Goal: Information Seeking & Learning: Learn about a topic

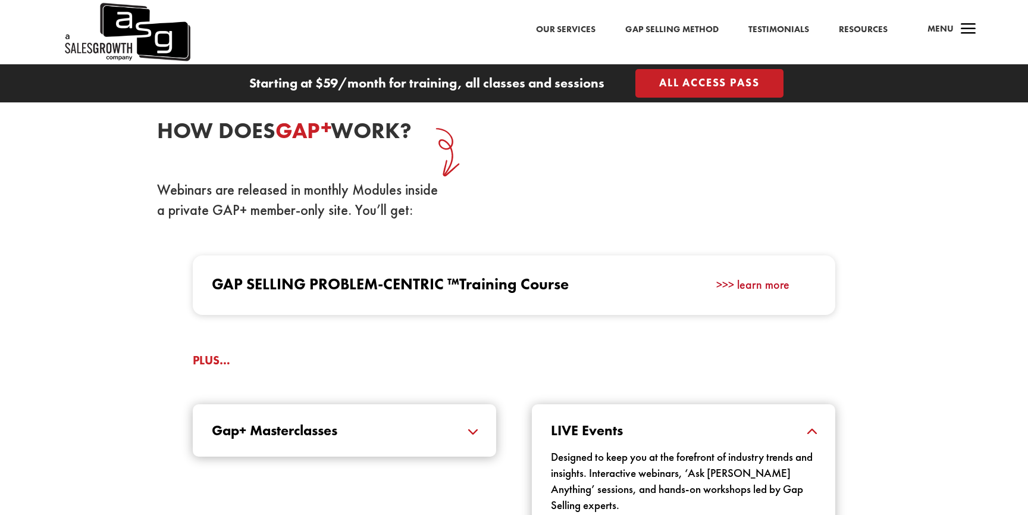
click at [740, 287] on link ">>> learn more" at bounding box center [752, 284] width 73 height 15
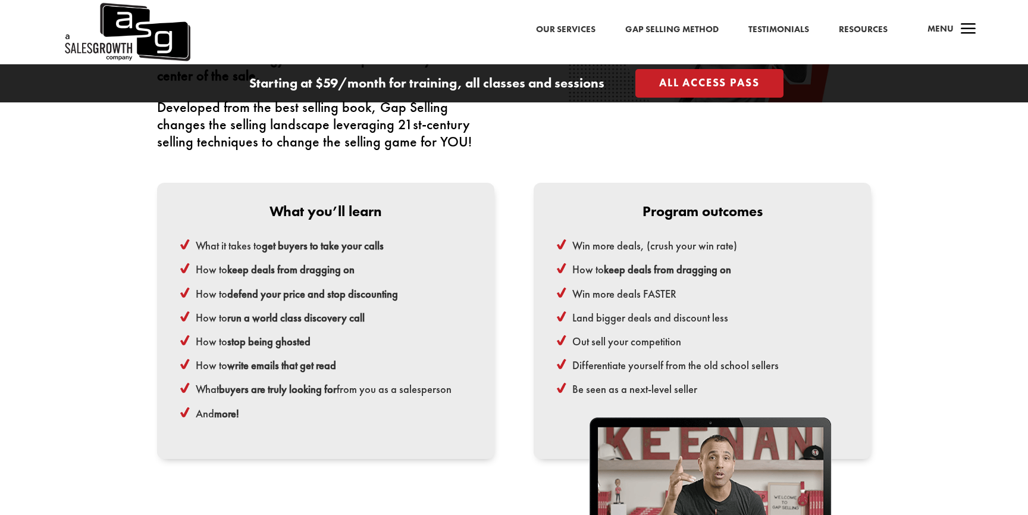
scroll to position [2789, 0]
click at [343, 390] on ul "What it takes to get buyers to take your calls How to keep deals from dragging …" at bounding box center [325, 335] width 295 height 202
click at [333, 382] on strong "buyers are truly looking for" at bounding box center [278, 388] width 118 height 14
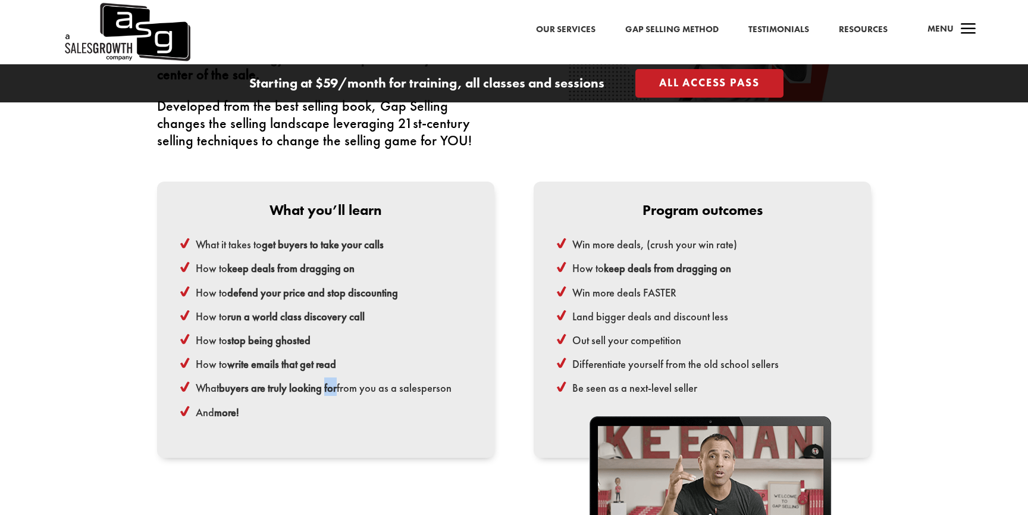
click at [333, 382] on strong "buyers are truly looking for" at bounding box center [278, 388] width 118 height 14
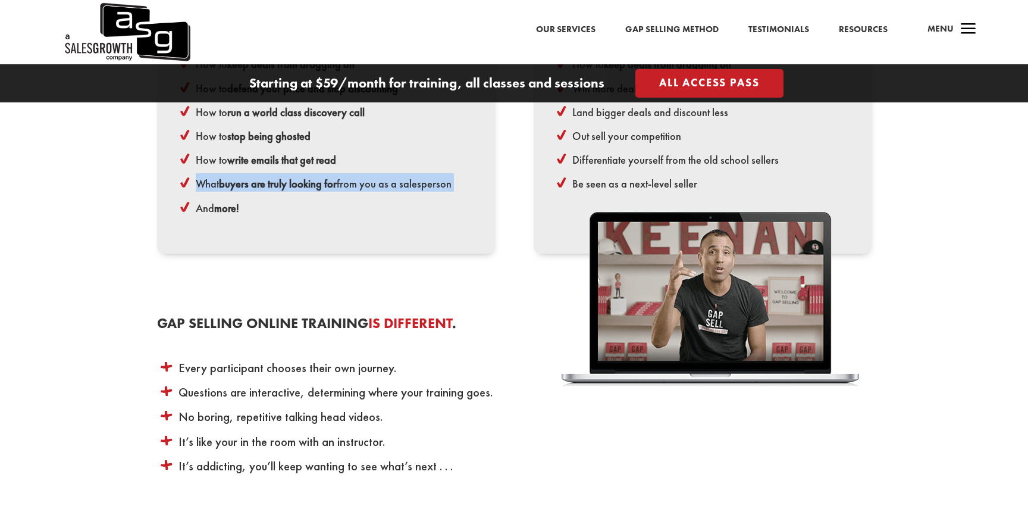
scroll to position [3005, 0]
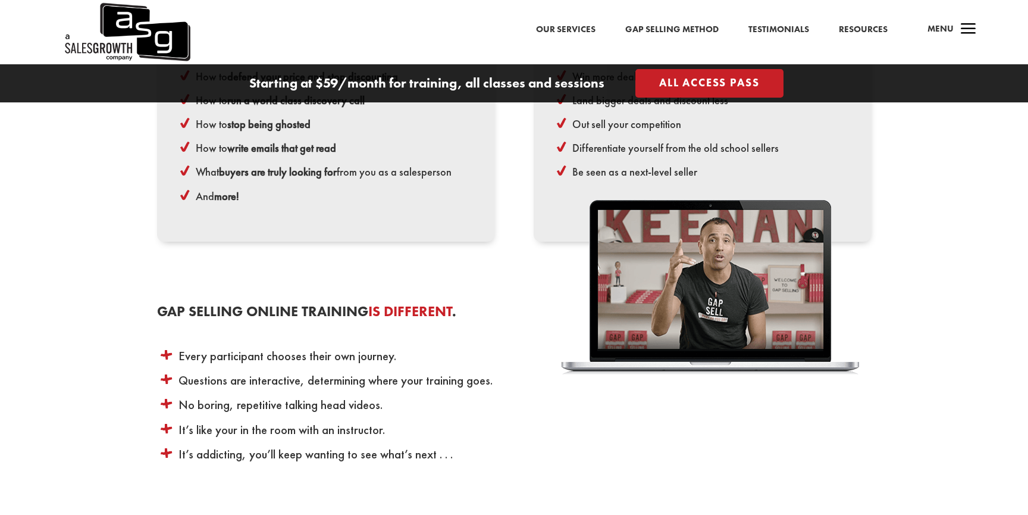
click at [292, 369] on li "Questions are interactive, determining where your training goes." at bounding box center [370, 378] width 400 height 18
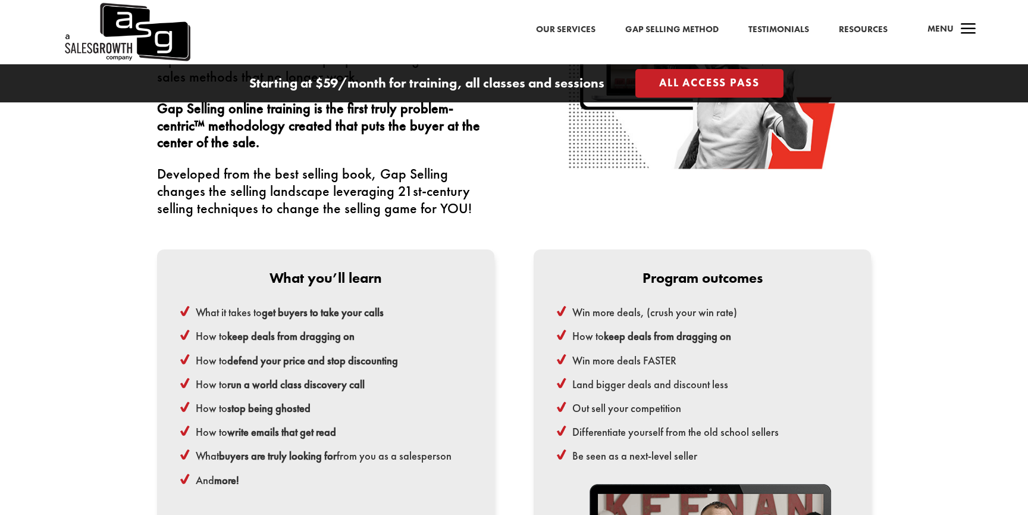
scroll to position [2727, 0]
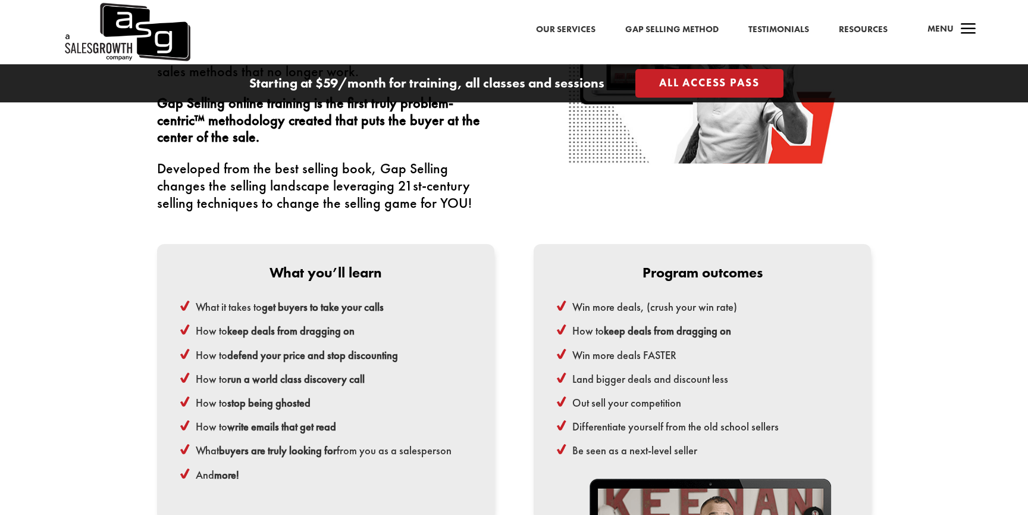
click at [631, 399] on li "Out sell your competition" at bounding box center [708, 401] width 284 height 18
click at [615, 368] on li "Land bigger deals and discount less" at bounding box center [708, 377] width 284 height 18
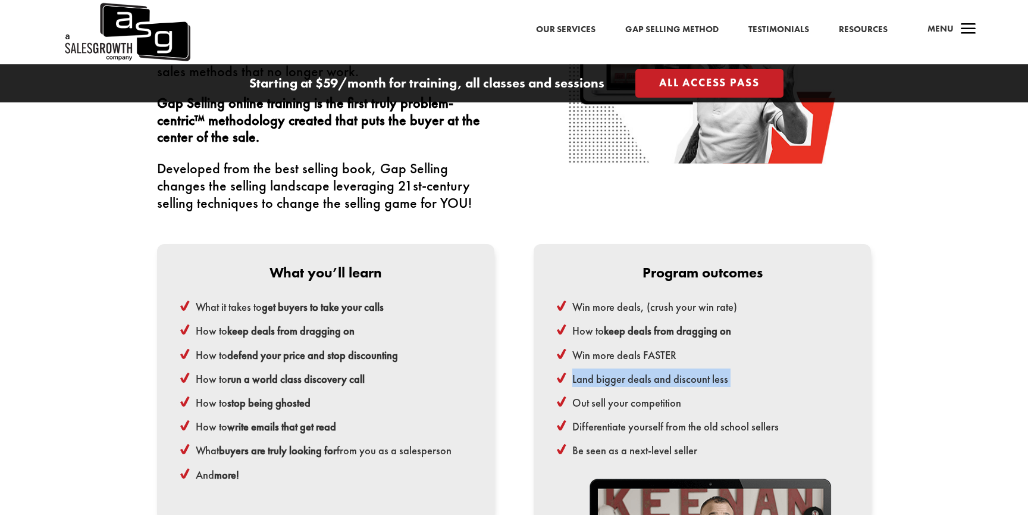
click at [615, 368] on li "Land bigger deals and discount less" at bounding box center [708, 377] width 284 height 18
click at [610, 344] on li "Win more deals FASTER" at bounding box center [708, 353] width 284 height 18
click at [609, 324] on strong "keep deals from dragging on" at bounding box center [667, 331] width 127 height 14
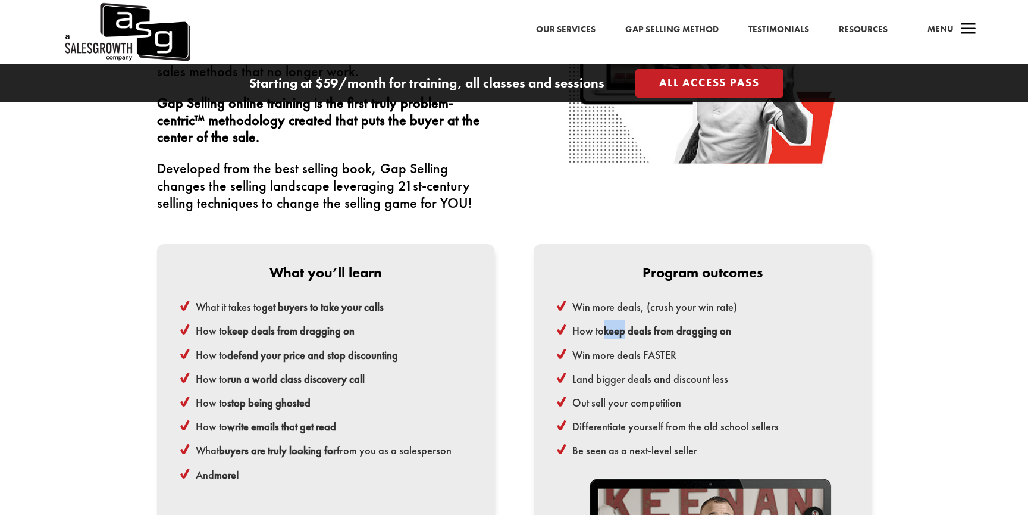
click at [609, 324] on strong "keep deals from dragging on" at bounding box center [667, 331] width 127 height 14
click at [603, 298] on li "Win more deals, (crush your win rate)" at bounding box center [708, 305] width 284 height 18
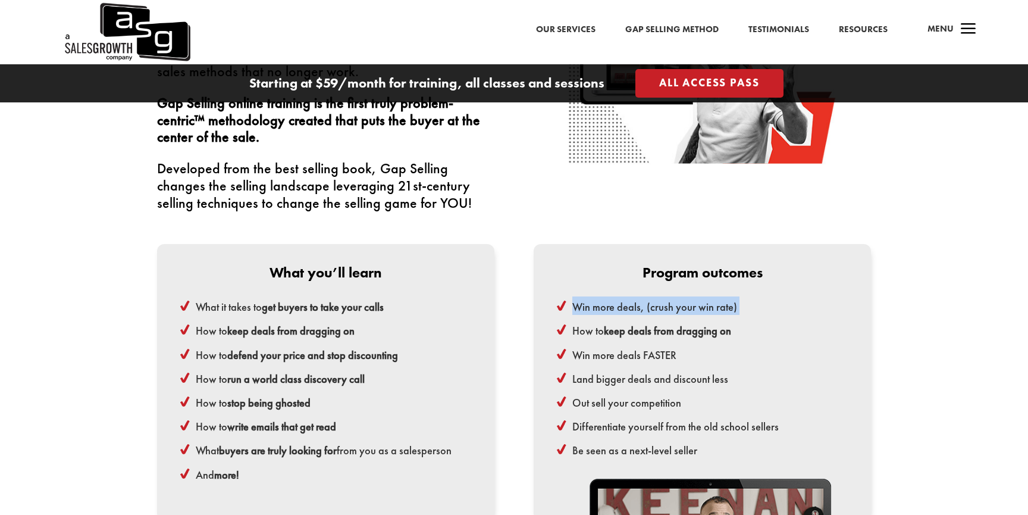
click at [603, 298] on li "Win more deals, (crush your win rate)" at bounding box center [708, 305] width 284 height 18
click at [589, 269] on p "Program outcomes" at bounding box center [702, 272] width 295 height 14
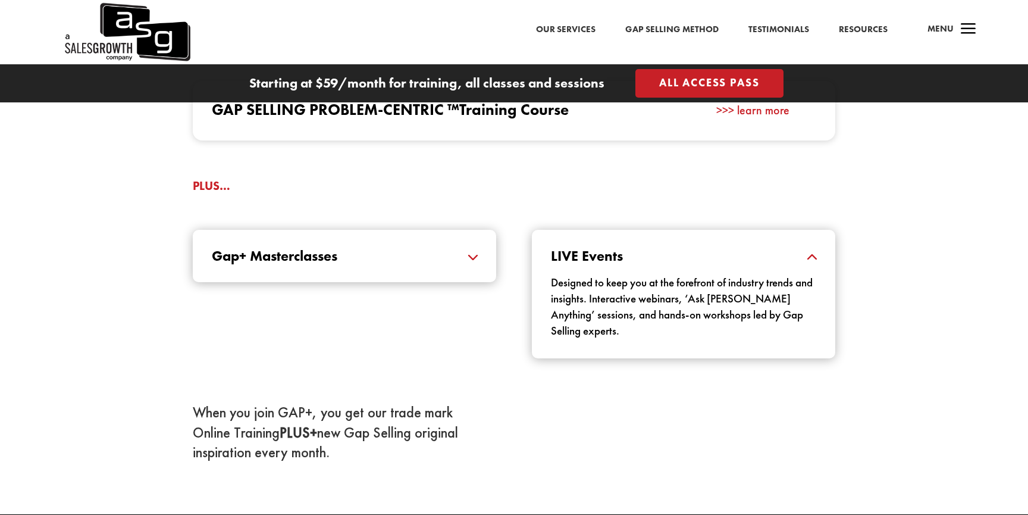
scroll to position [1252, 0]
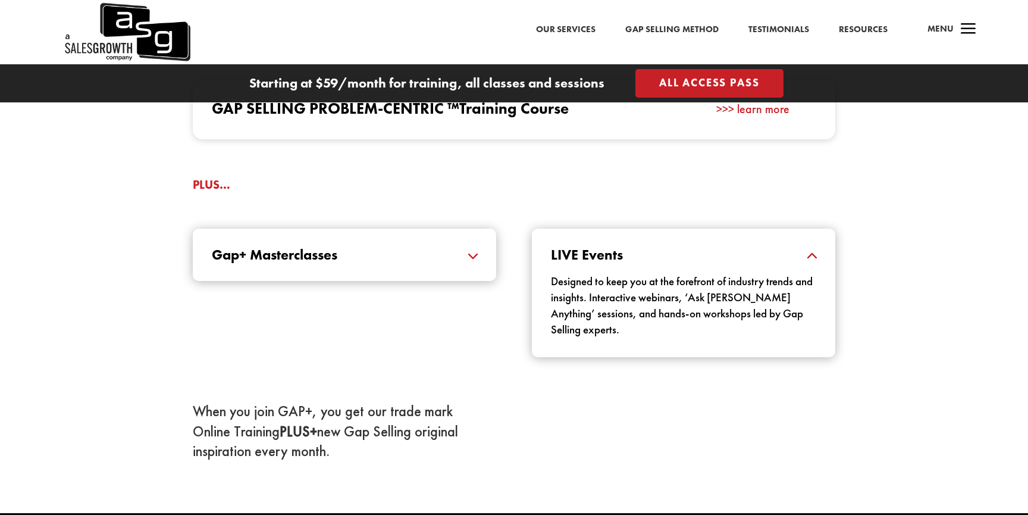
click at [477, 254] on h5 "Gap+ Masterclasses" at bounding box center [344, 255] width 265 height 14
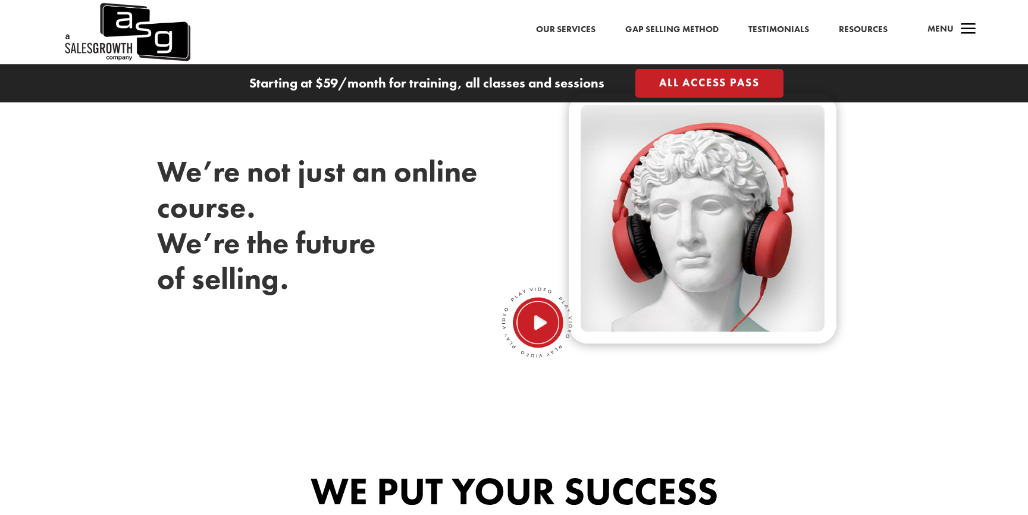
scroll to position [469, 0]
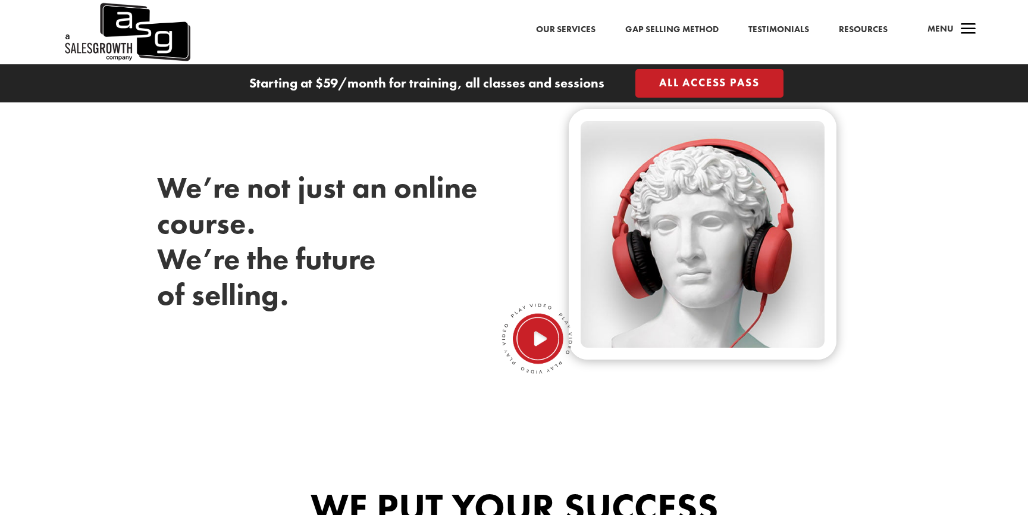
click at [535, 333] on img at bounding box center [537, 338] width 71 height 71
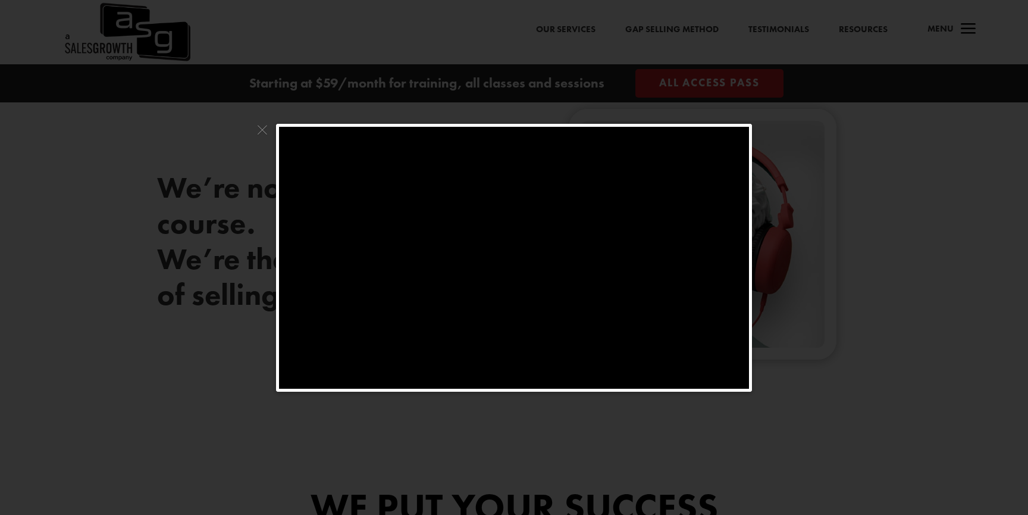
click at [264, 127] on span at bounding box center [262, 133] width 15 height 18
